Goal: Task Accomplishment & Management: Manage account settings

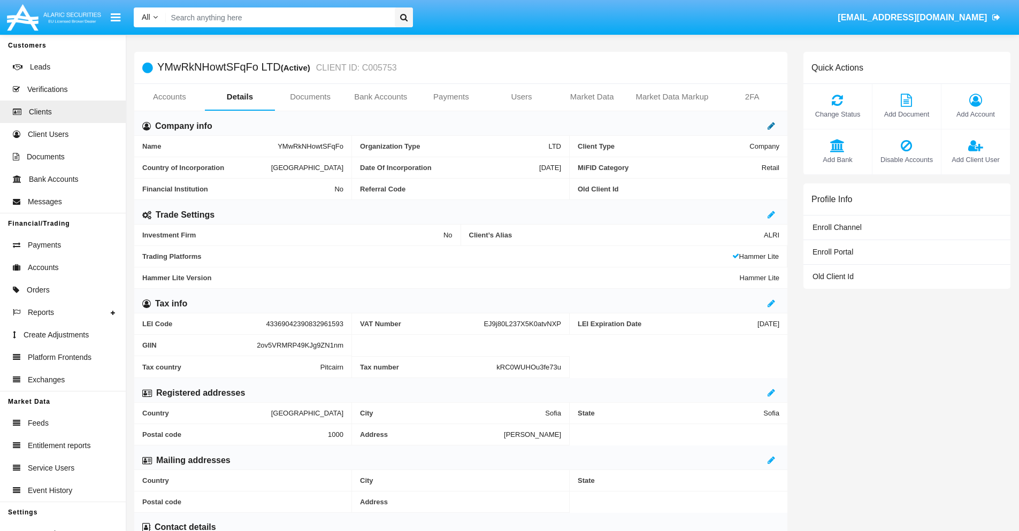
click at [771, 126] on icon at bounding box center [771, 125] width 7 height 9
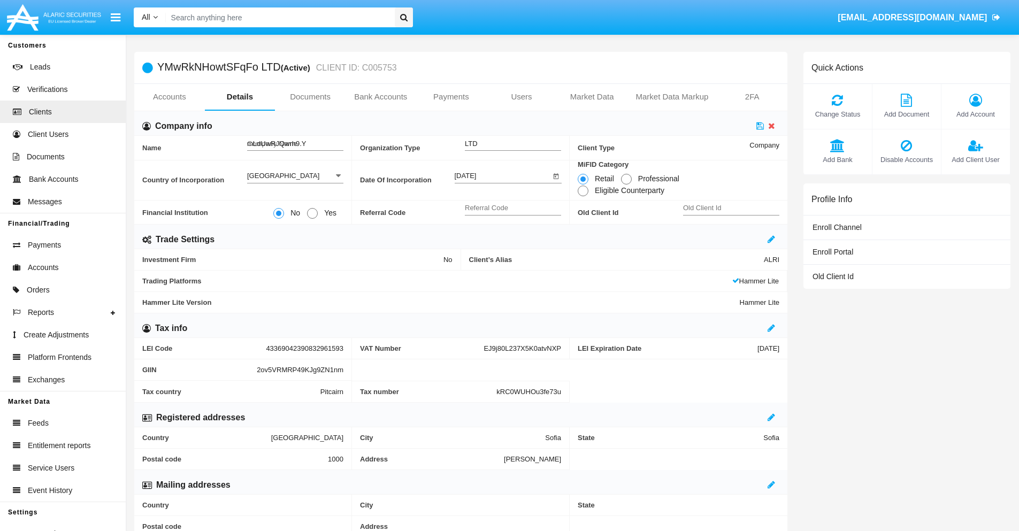
type input "mLdUwRJQwrh9.Ym"
click at [760, 126] on icon at bounding box center [759, 125] width 7 height 9
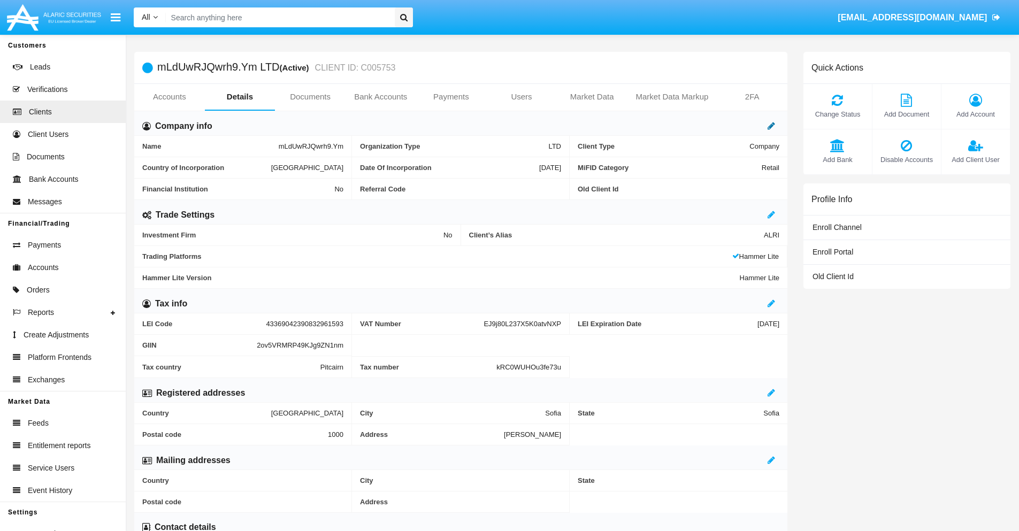
click at [771, 126] on icon at bounding box center [771, 125] width 7 height 9
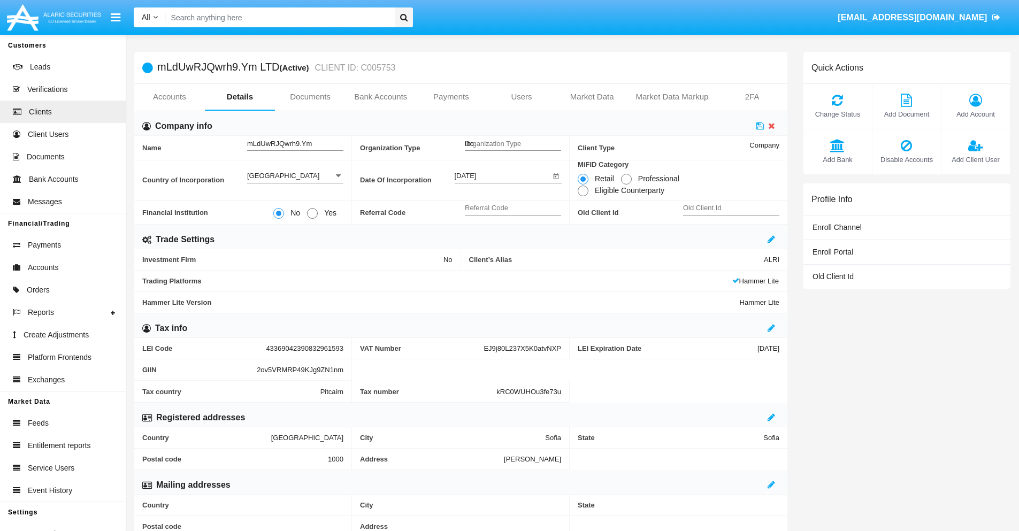
type input "litoy"
click at [760, 126] on icon at bounding box center [759, 125] width 7 height 9
